Goal: Task Accomplishment & Management: Complete application form

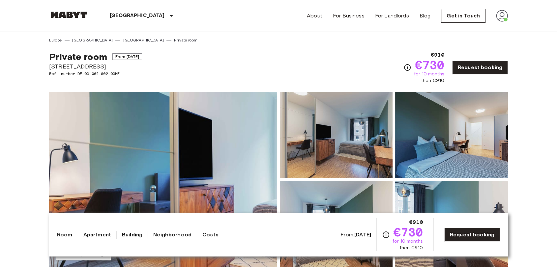
click at [501, 16] on img at bounding box center [502, 16] width 12 height 12
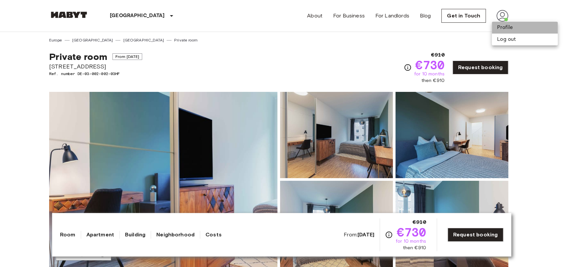
click at [503, 27] on li "Profile" at bounding box center [524, 28] width 66 height 12
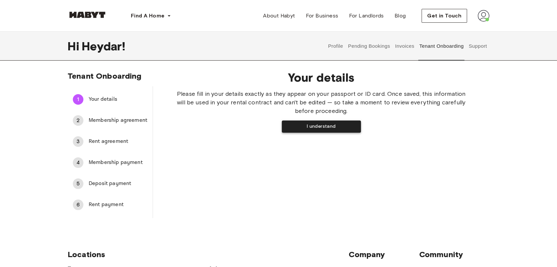
click at [323, 130] on button "I understand" at bounding box center [321, 127] width 79 height 12
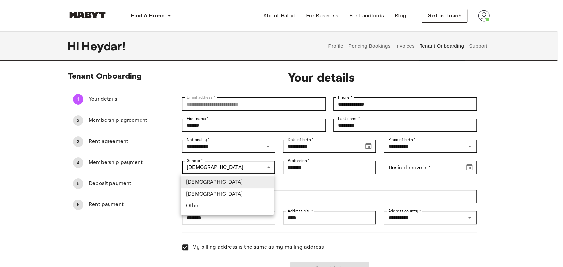
click at [246, 169] on div at bounding box center [281, 133] width 563 height 267
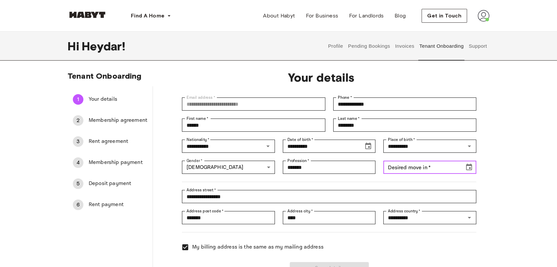
click at [397, 172] on input "Desired move in   *" at bounding box center [421, 167] width 76 height 13
type input "**********"
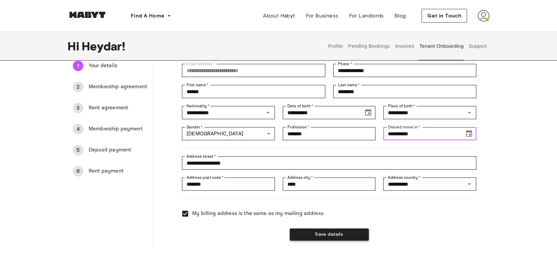
scroll to position [37, 0]
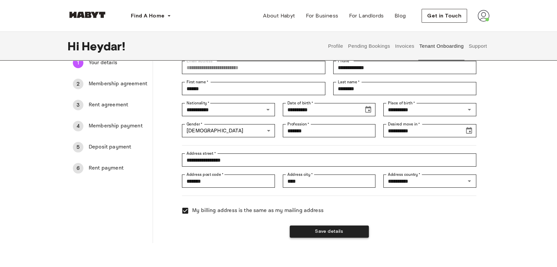
click at [342, 233] on button "Save details" at bounding box center [329, 232] width 79 height 12
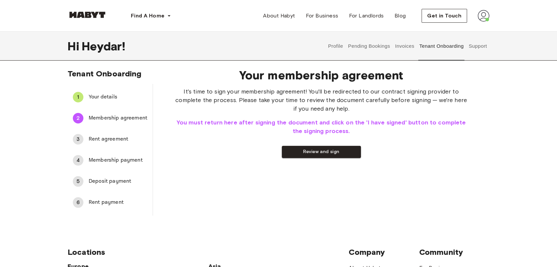
scroll to position [0, 0]
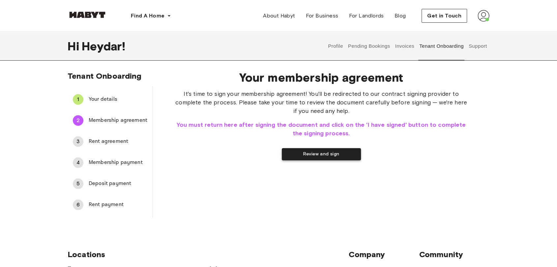
click at [316, 158] on button "Review and sign" at bounding box center [321, 154] width 79 height 12
click at [291, 149] on button "I have signed" at bounding box center [279, 154] width 79 height 12
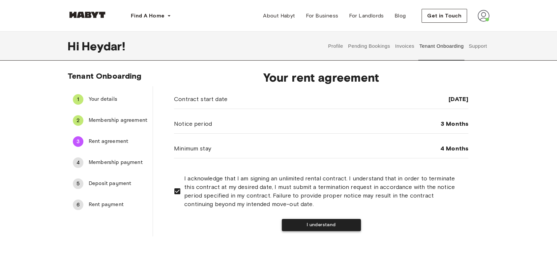
click at [321, 227] on button "I understand" at bounding box center [321, 225] width 79 height 12
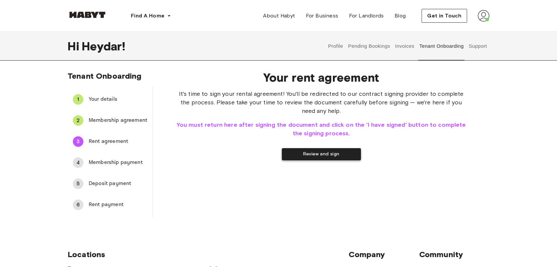
click at [310, 151] on button "Review and sign" at bounding box center [321, 154] width 79 height 12
